Goal: Task Accomplishment & Management: Manage account settings

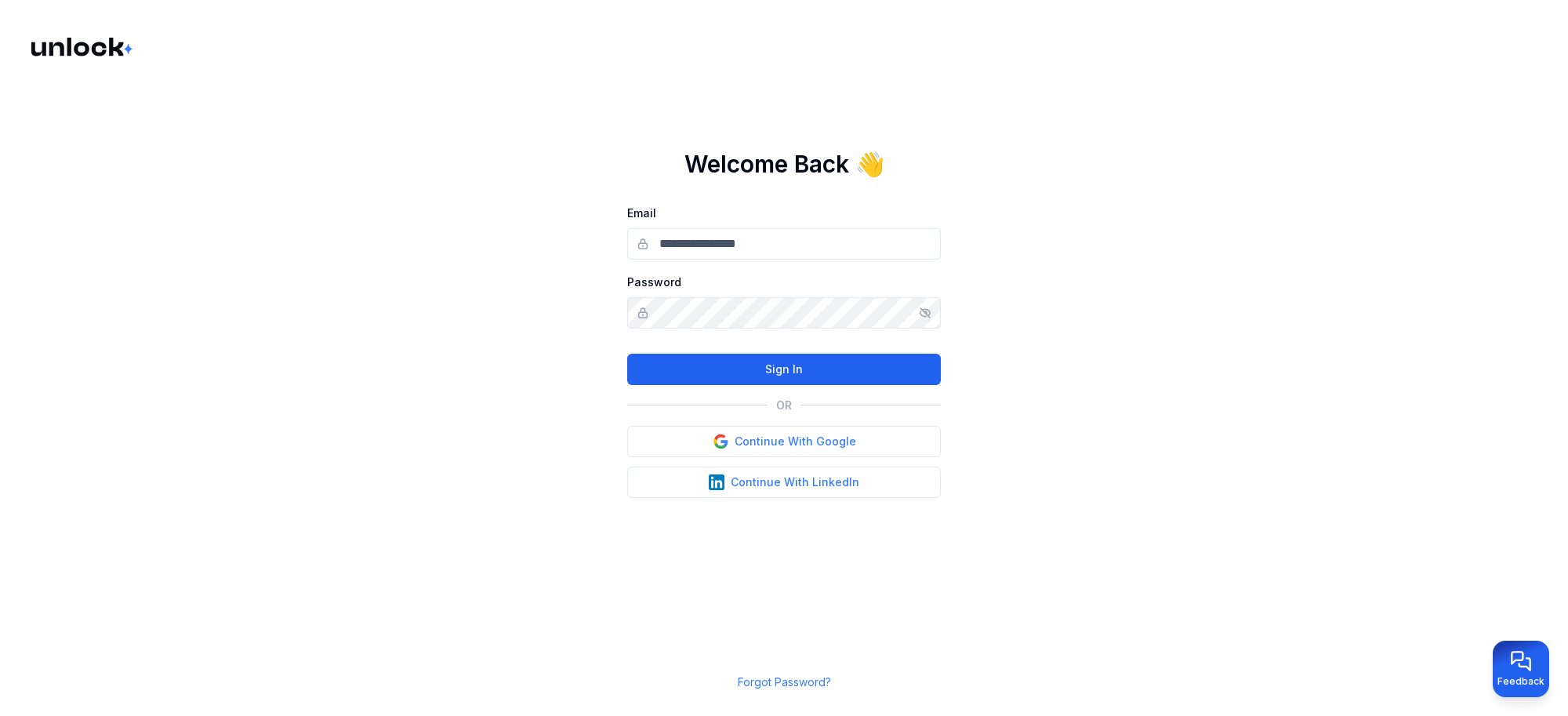
type input "**********"
click at [753, 373] on button "Sign In" at bounding box center [783, 369] width 313 height 32
